Goal: Information Seeking & Learning: Check status

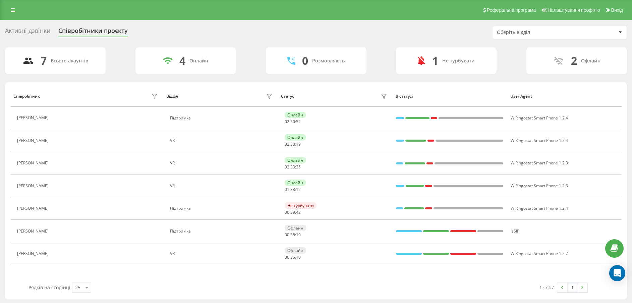
click at [12, 16] on div "Реферальна програма Налаштування профілю Вихід" at bounding box center [316, 10] width 632 height 20
click at [11, 10] on icon at bounding box center [13, 10] width 4 height 5
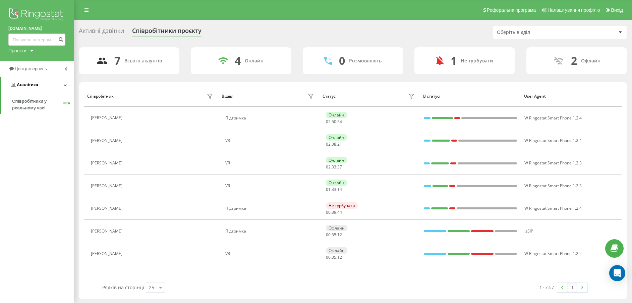
click at [55, 89] on link "Аналiтика" at bounding box center [37, 85] width 72 height 16
click at [50, 77] on link "Центр звернень" at bounding box center [37, 69] width 74 height 16
click at [49, 111] on span "Звіт про пропущені необроблені дзвінки" at bounding box center [41, 112] width 58 height 13
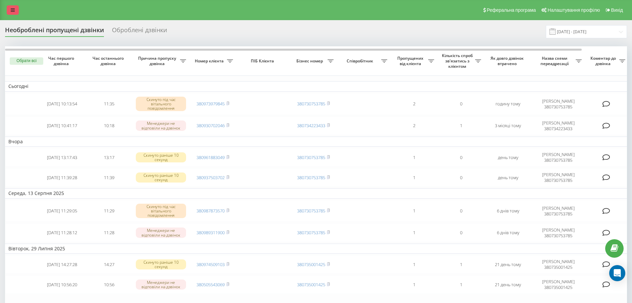
click at [10, 11] on link at bounding box center [13, 9] width 12 height 9
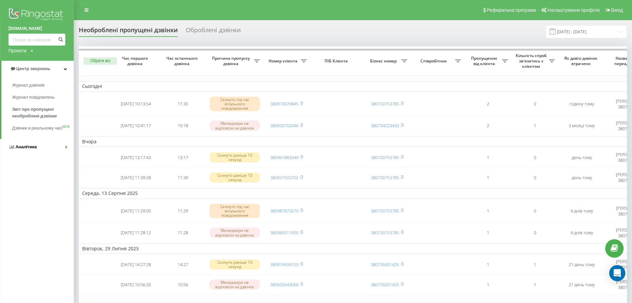
click at [50, 153] on link "Аналiтика" at bounding box center [37, 147] width 74 height 16
click at [37, 109] on span "Співробітники у реальному часі" at bounding box center [37, 104] width 51 height 13
